Goal: Transaction & Acquisition: Purchase product/service

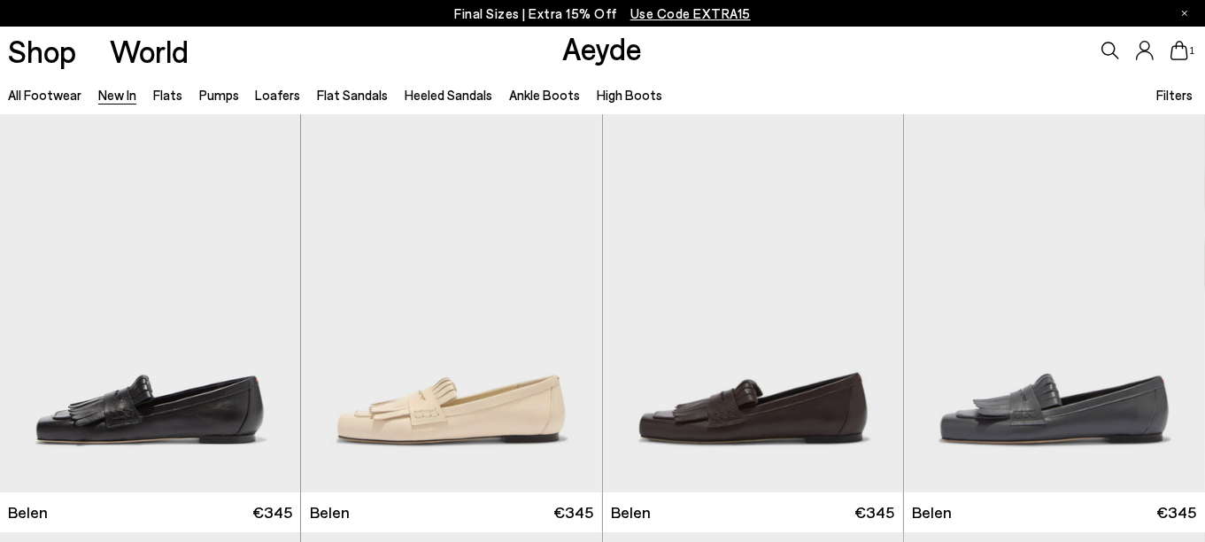
click at [1185, 55] on icon at bounding box center [1180, 50] width 18 height 19
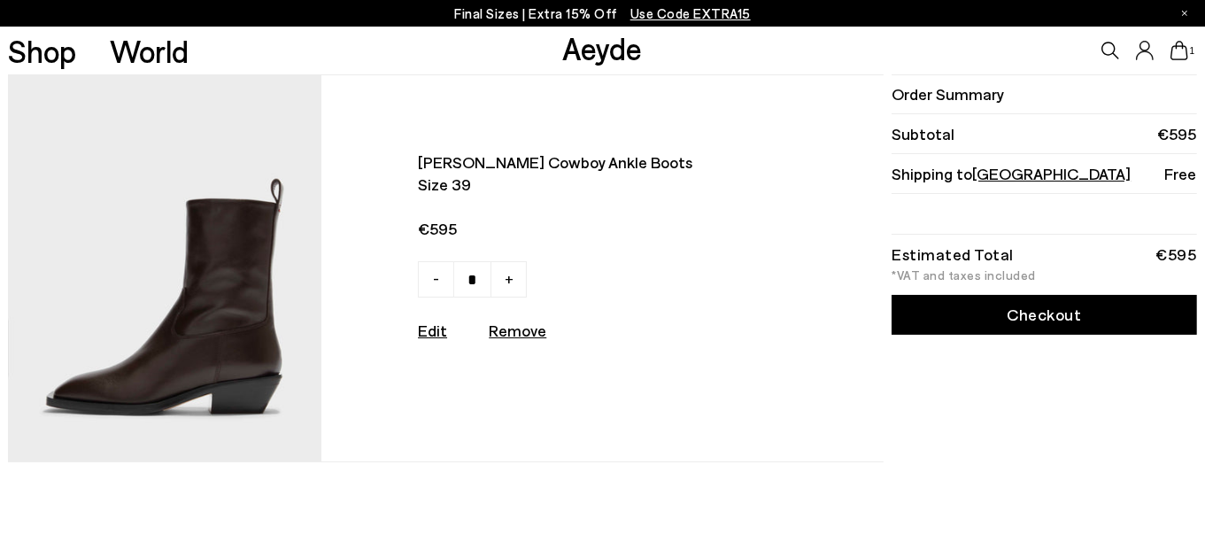
click at [252, 266] on img at bounding box center [165, 268] width 314 height 386
